Goal: Information Seeking & Learning: Find specific fact

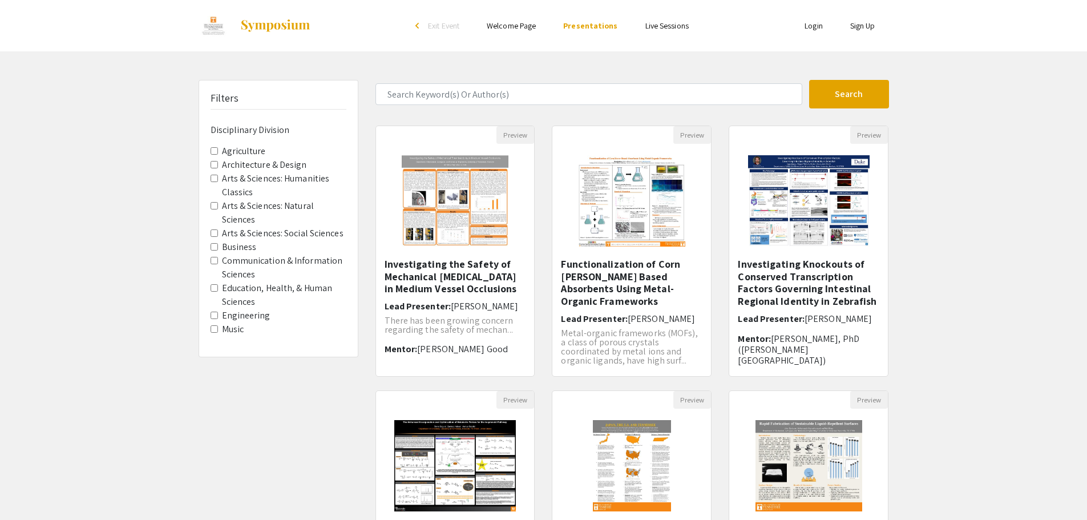
click at [217, 231] on Sciences "Arts & Sciences: Social Sciences" at bounding box center [214, 232] width 7 height 7
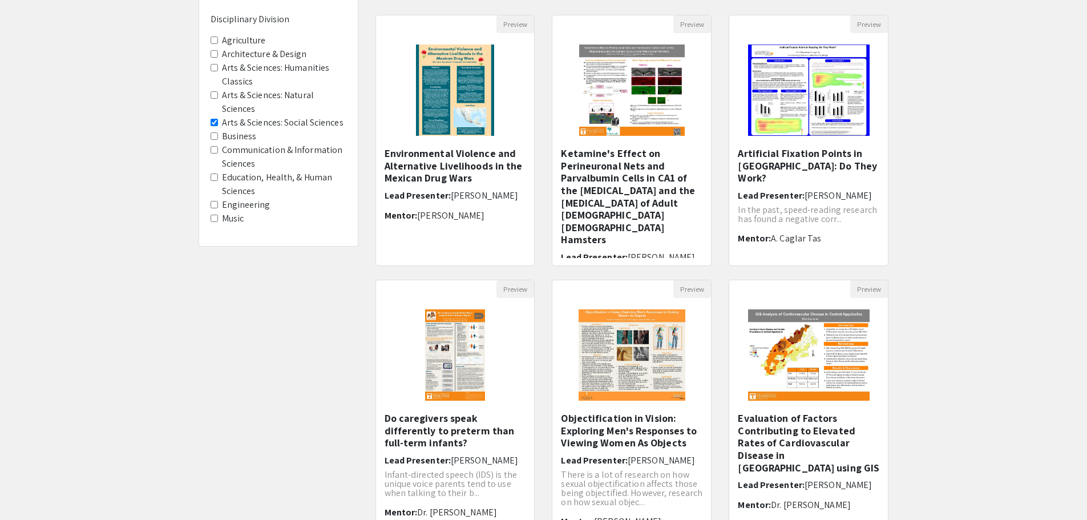
scroll to position [171, 0]
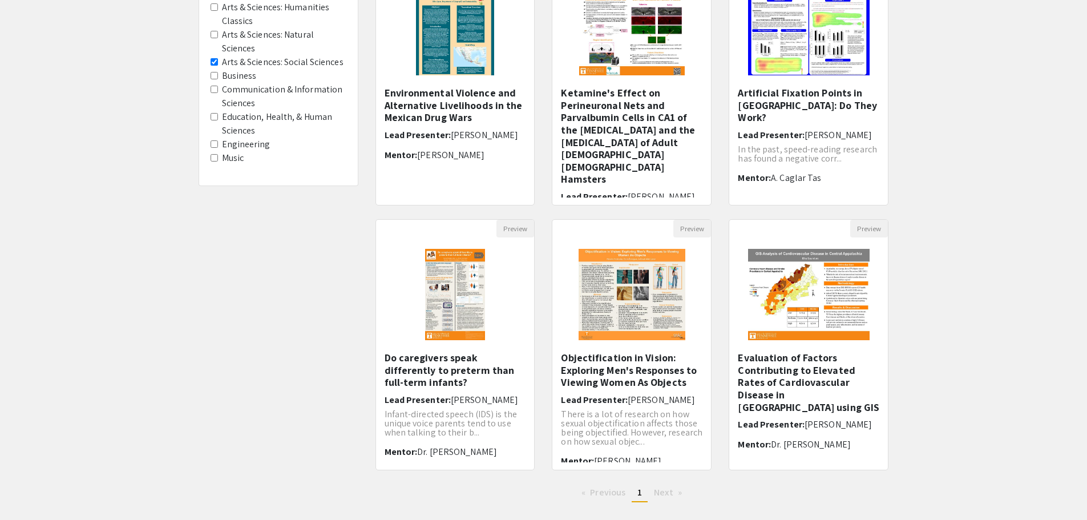
click at [215, 62] on Sciences "Arts & Sciences: Social Sciences" at bounding box center [214, 61] width 7 height 7
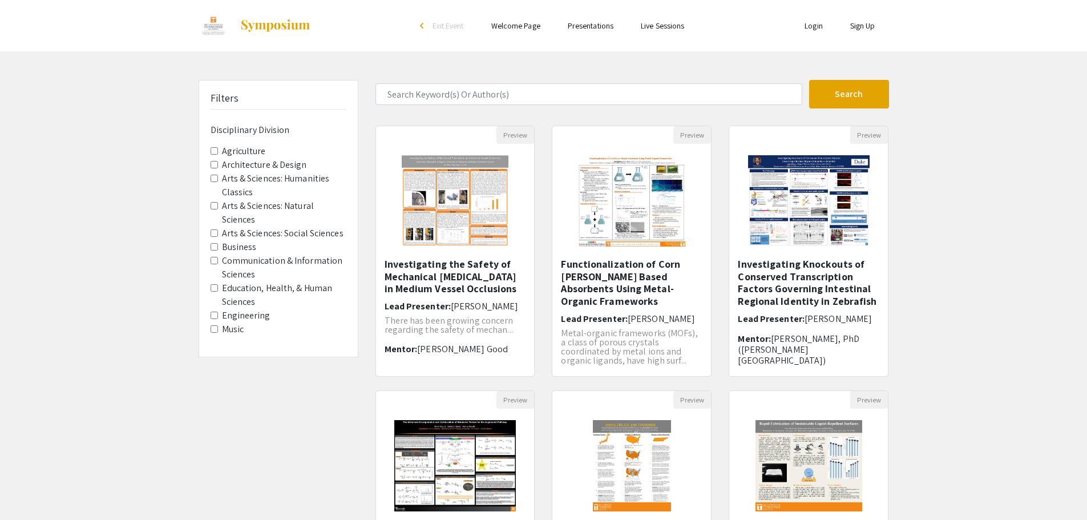
click at [215, 287] on Sciences "Education, Health, & Human Sciences" at bounding box center [214, 287] width 7 height 7
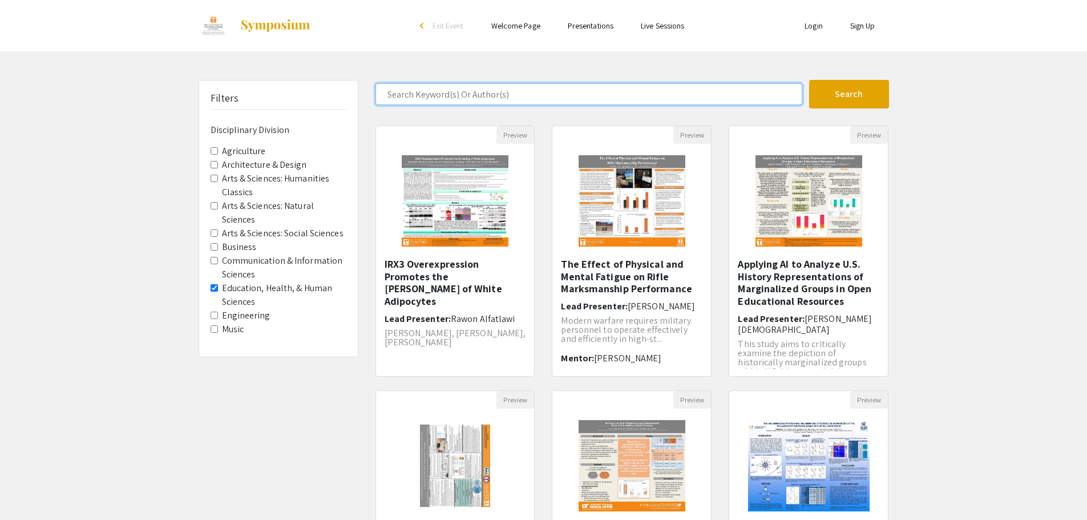
click at [521, 102] on input "Search Keyword(s) Or Author(s)" at bounding box center [589, 94] width 427 height 22
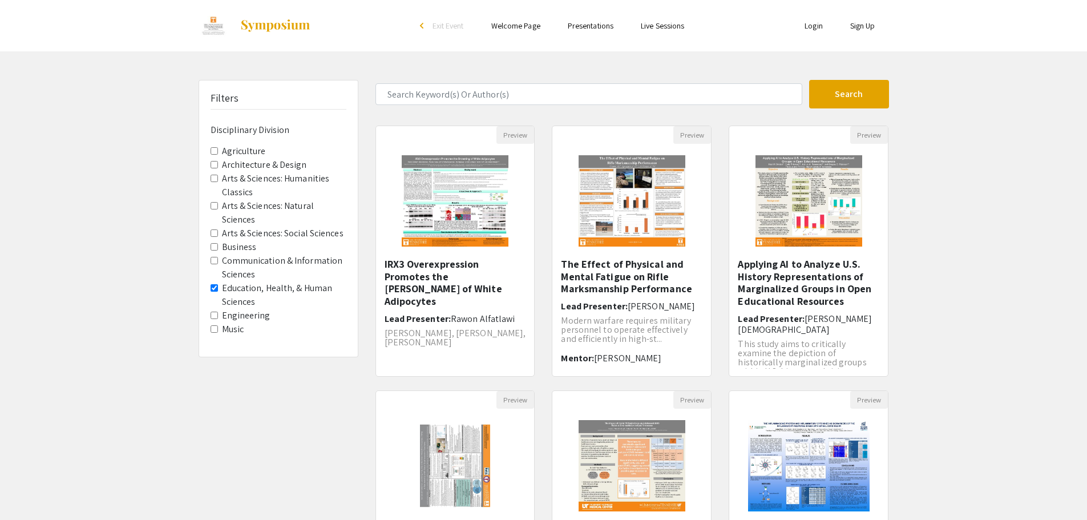
click at [215, 233] on Sciences "Arts & Sciences: Social Sciences" at bounding box center [214, 232] width 7 height 7
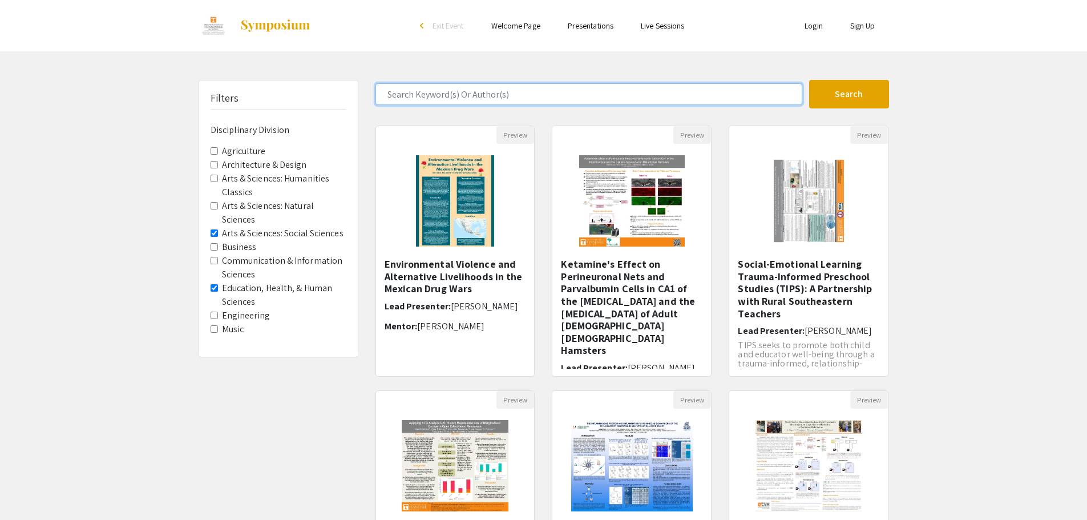
click at [453, 97] on input "Search Keyword(s) Or Author(s)" at bounding box center [589, 94] width 427 height 22
type input "suicide"
click at [809, 80] on button "Search" at bounding box center [849, 94] width 80 height 29
